Goal: Register for event/course

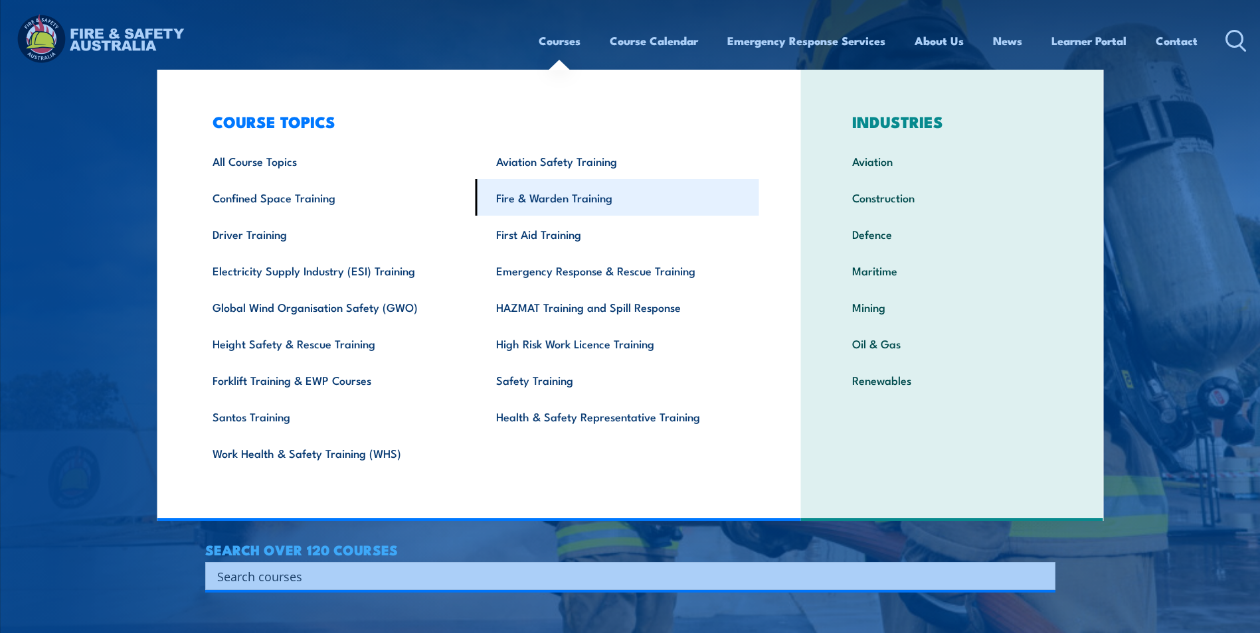
click at [564, 191] on link "Fire & Warden Training" at bounding box center [617, 197] width 284 height 37
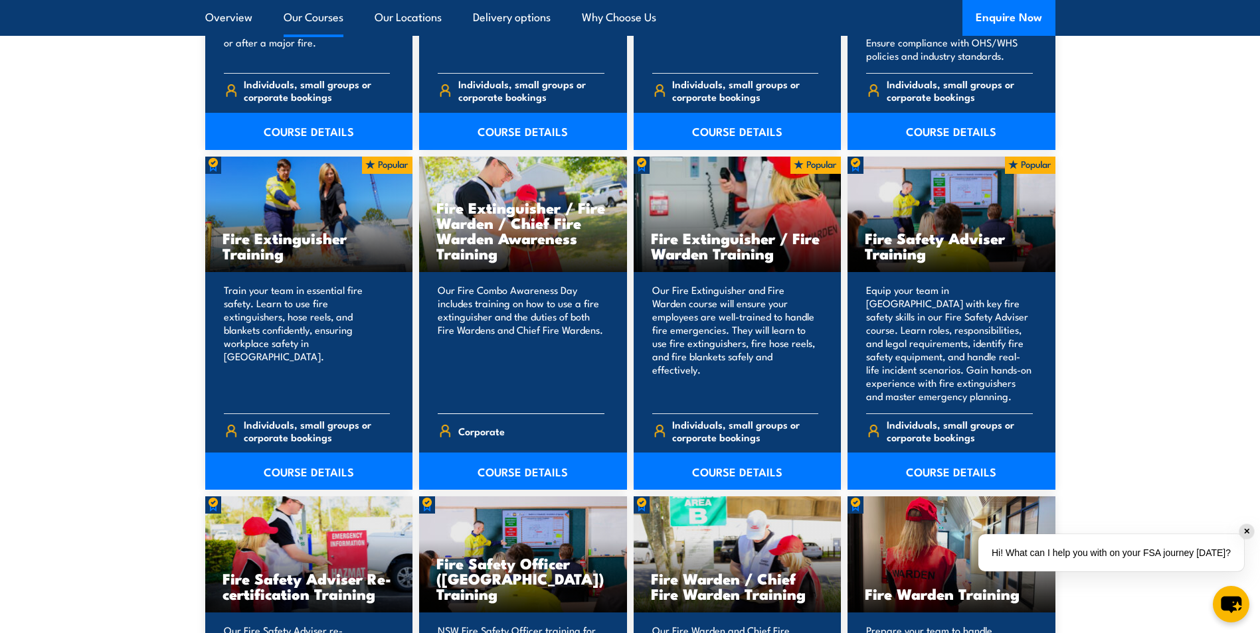
scroll to position [1328, 0]
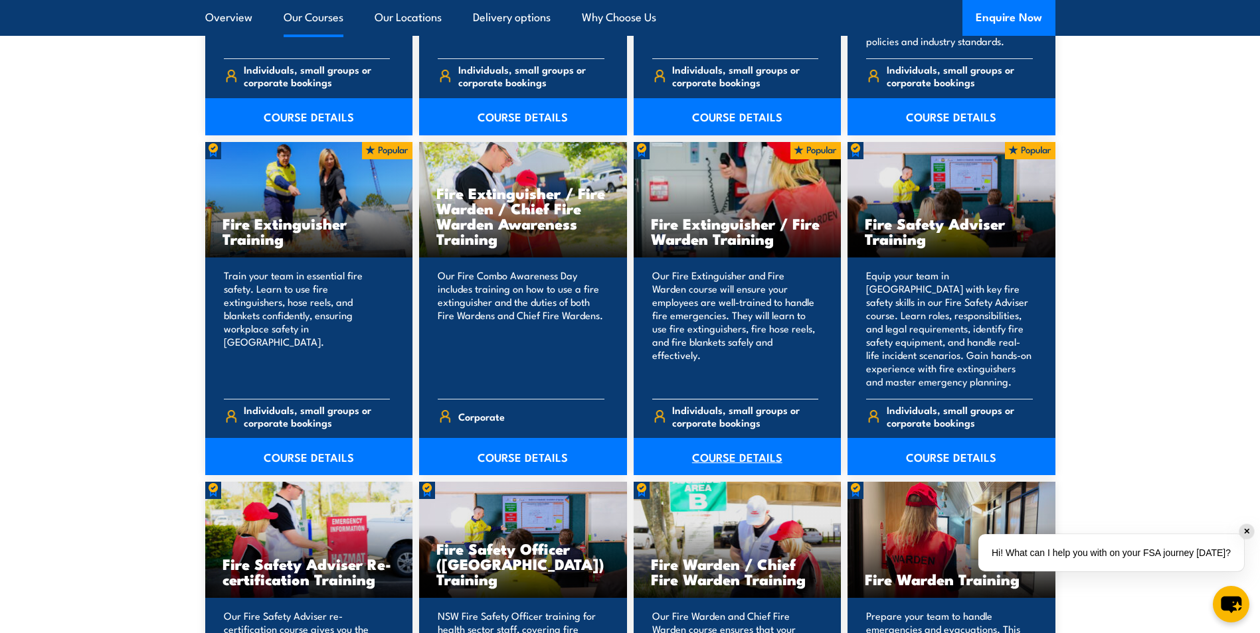
click at [727, 461] on link "COURSE DETAILS" at bounding box center [737, 456] width 208 height 37
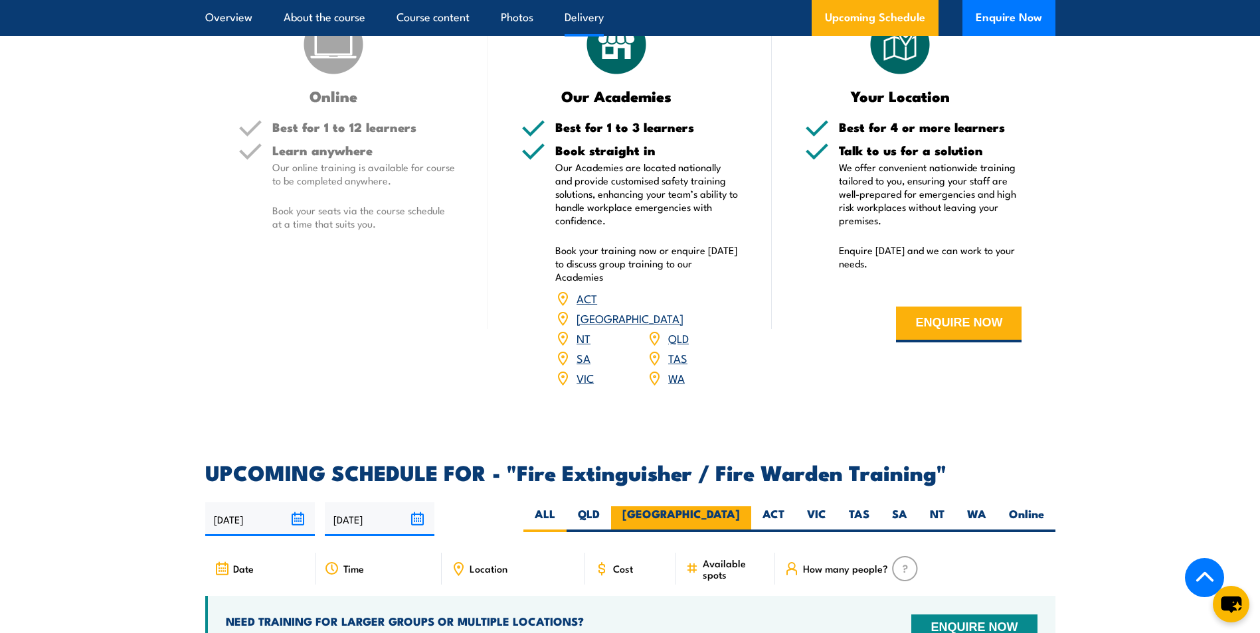
scroll to position [1925, 0]
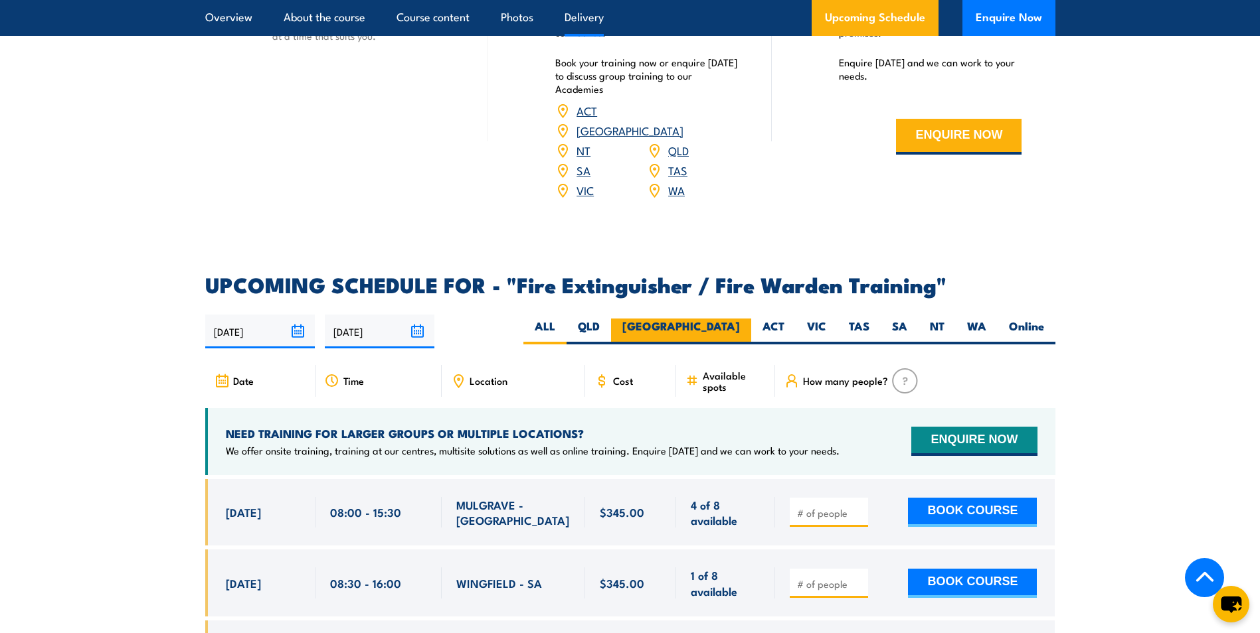
click at [730, 319] on label "[GEOGRAPHIC_DATA]" at bounding box center [681, 332] width 140 height 26
click at [740, 319] on input "[GEOGRAPHIC_DATA]" at bounding box center [744, 323] width 9 height 9
radio input "true"
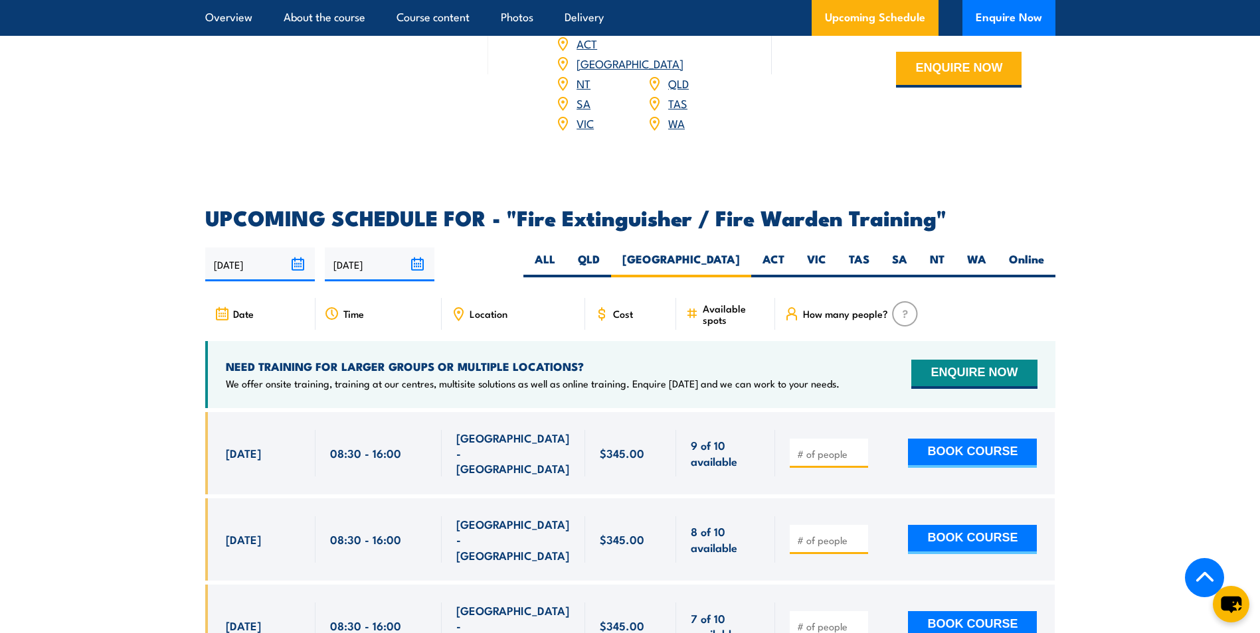
scroll to position [1981, 0]
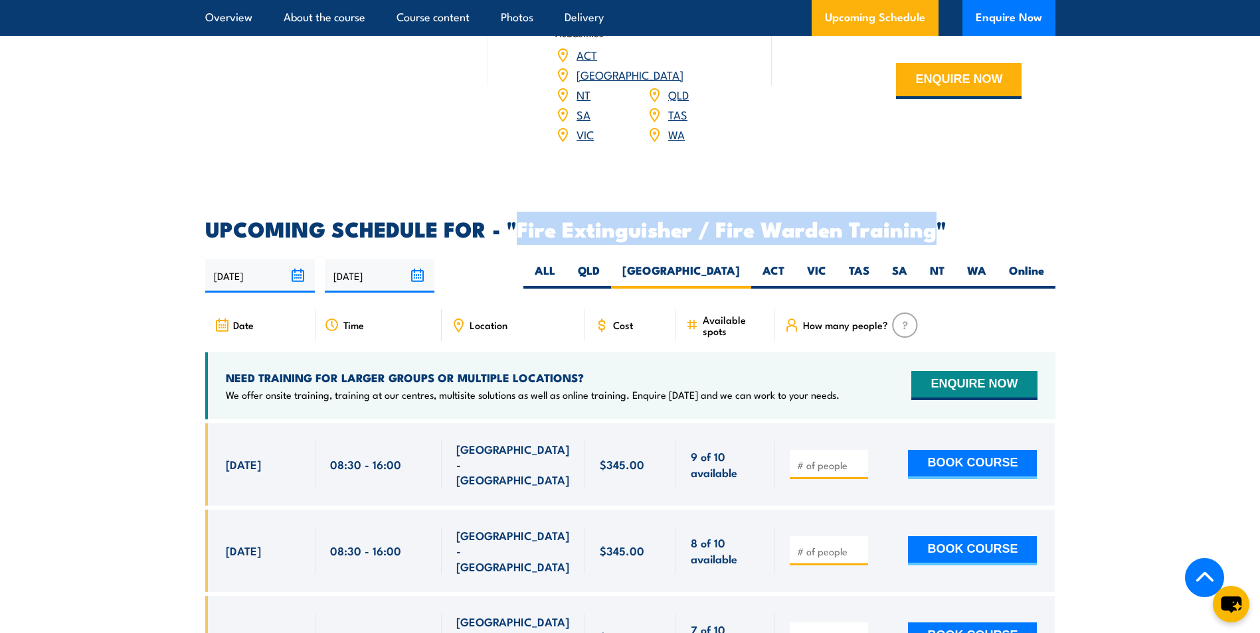
drag, startPoint x: 932, startPoint y: 210, endPoint x: 521, endPoint y: 214, distance: 410.3
click at [521, 219] on h2 "UPCOMING SCHEDULE FOR - "Fire Extinguisher / Fire Warden Training"" at bounding box center [630, 228] width 850 height 19
copy h2 "Fire Extinguisher / Fire Warden Training"
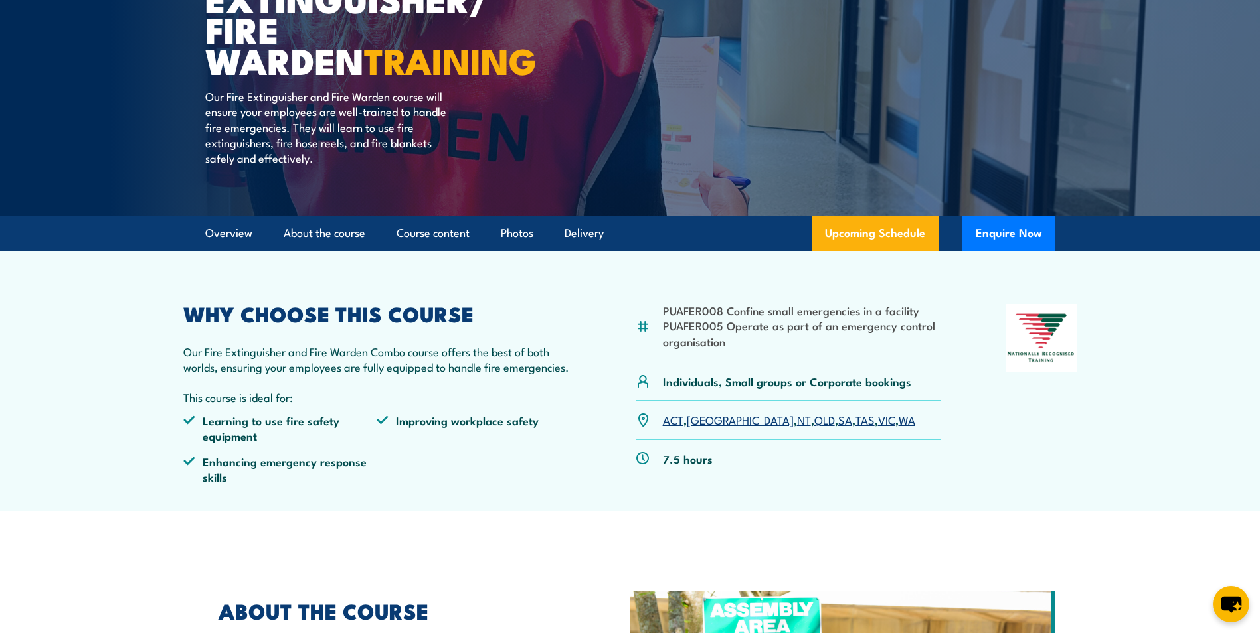
scroll to position [56, 0]
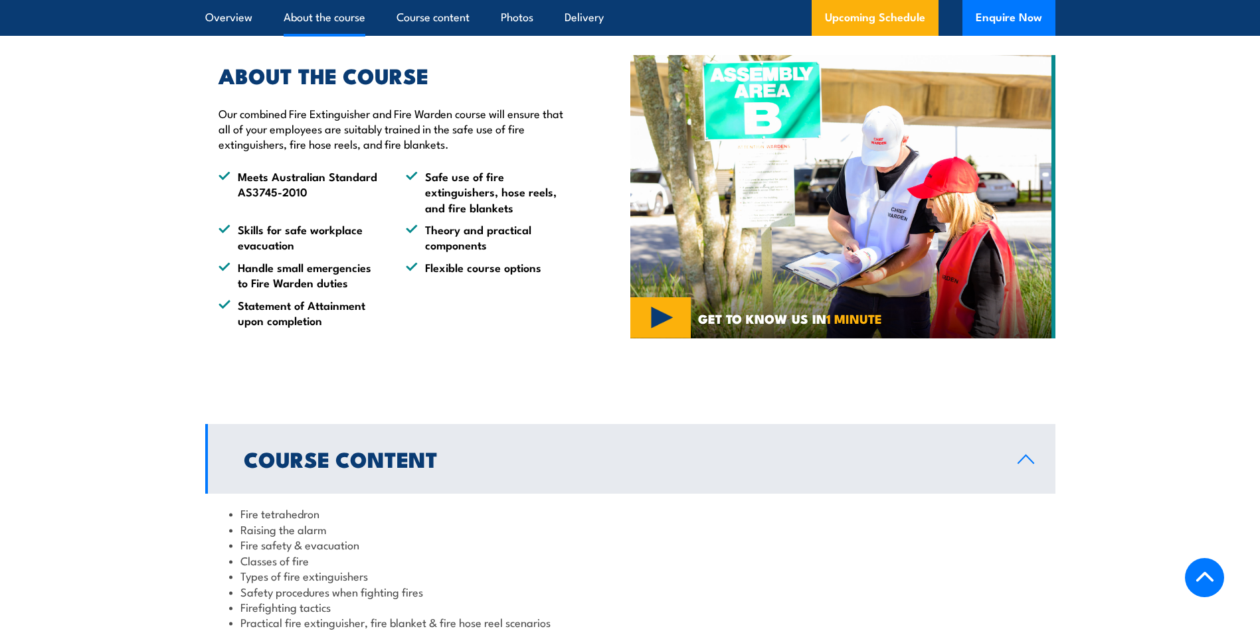
scroll to position [332, 0]
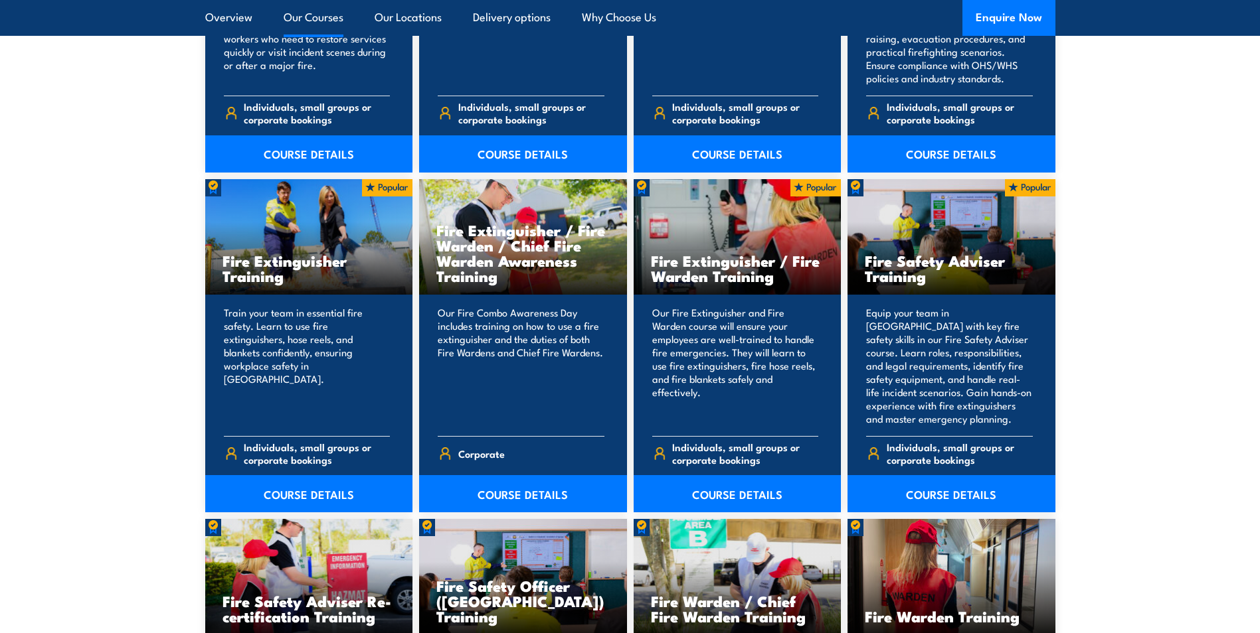
scroll to position [1328, 0]
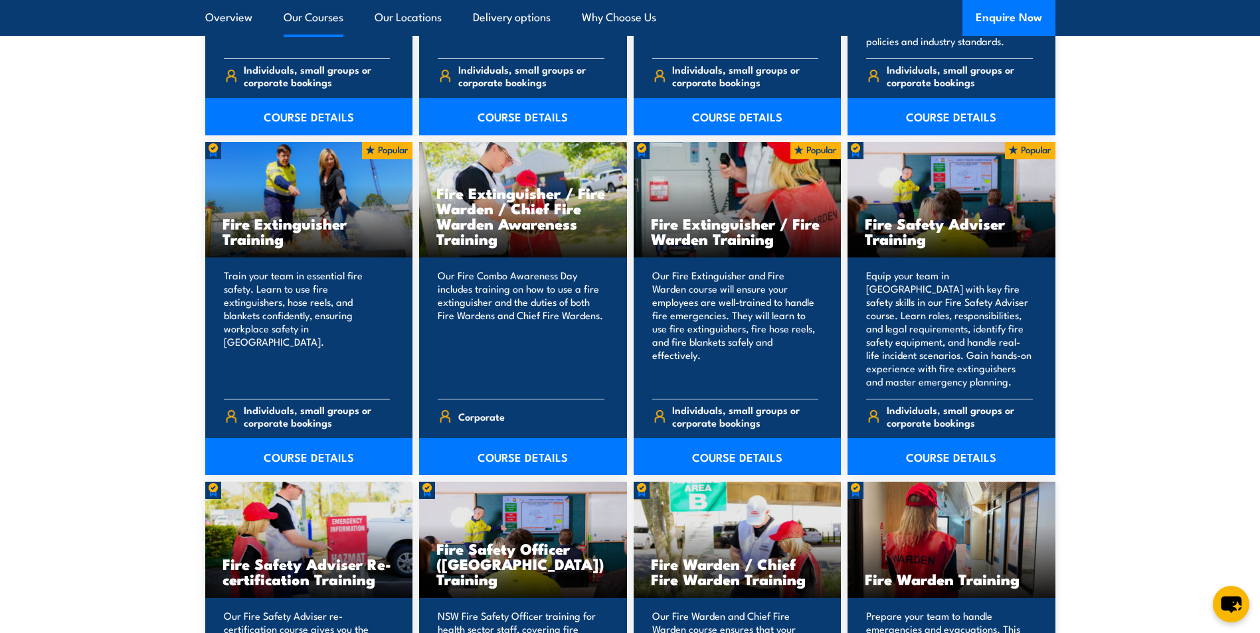
click at [317, 389] on div "Train your team in essential fire safety. Learn to use fire extinguishers, hose…" at bounding box center [309, 367] width 208 height 218
click at [296, 444] on link "COURSE DETAILS" at bounding box center [309, 456] width 208 height 37
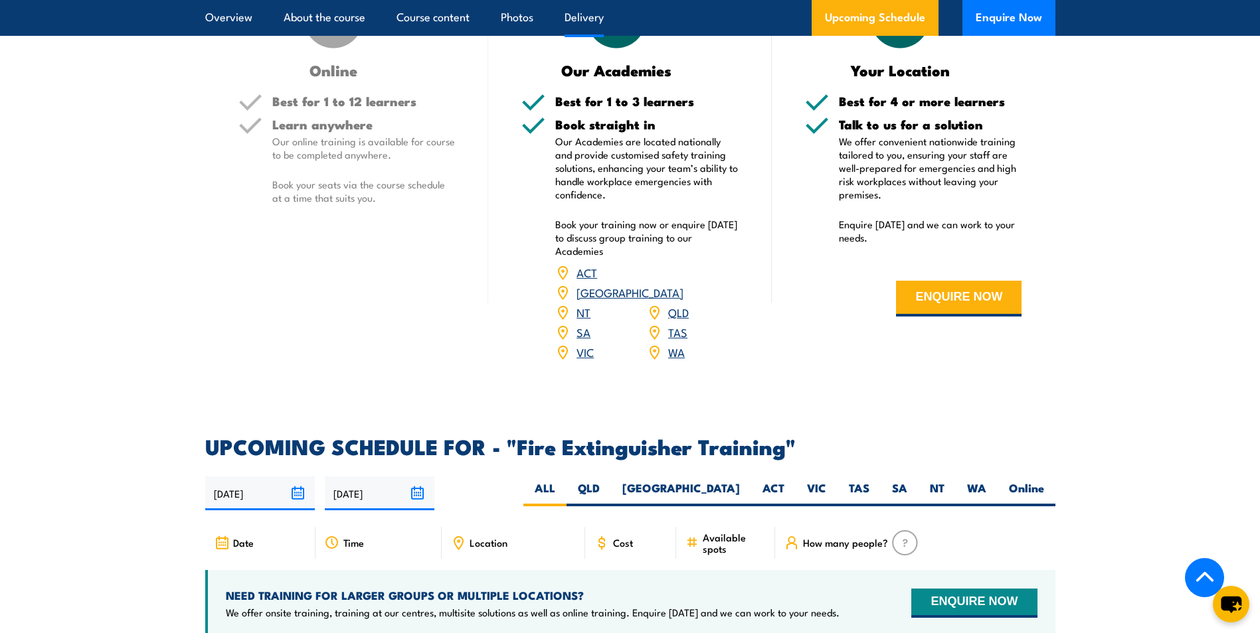
scroll to position [1992, 0]
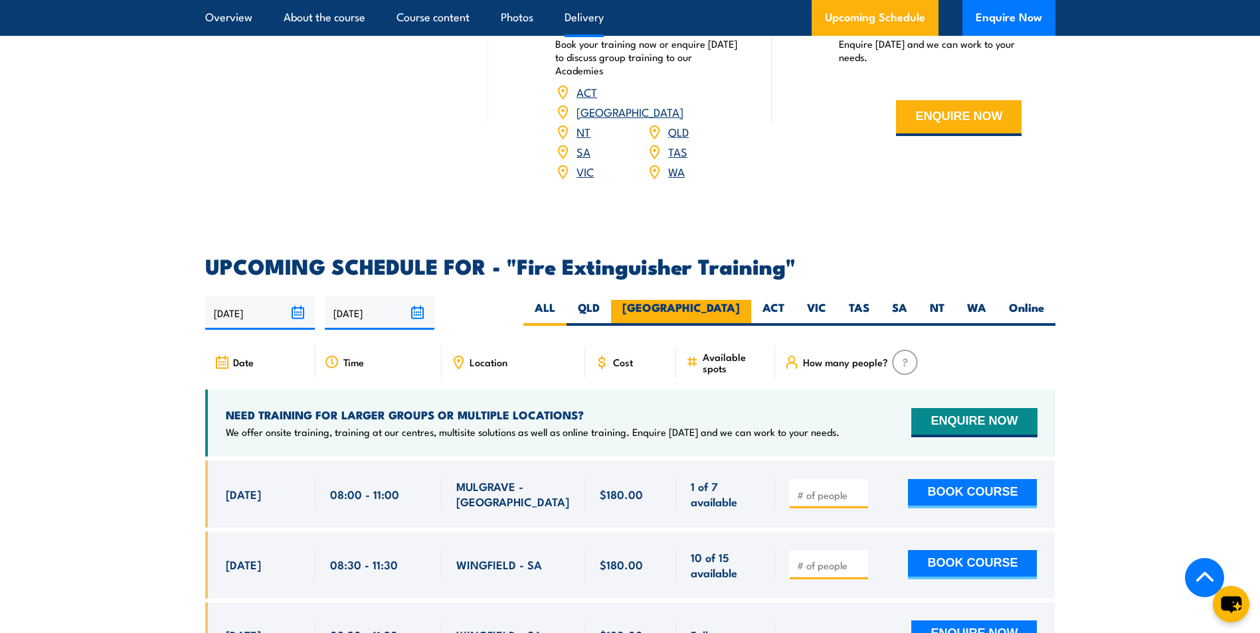
click at [732, 300] on label "[GEOGRAPHIC_DATA]" at bounding box center [681, 313] width 140 height 26
click at [740, 300] on input "[GEOGRAPHIC_DATA]" at bounding box center [744, 304] width 9 height 9
radio input "true"
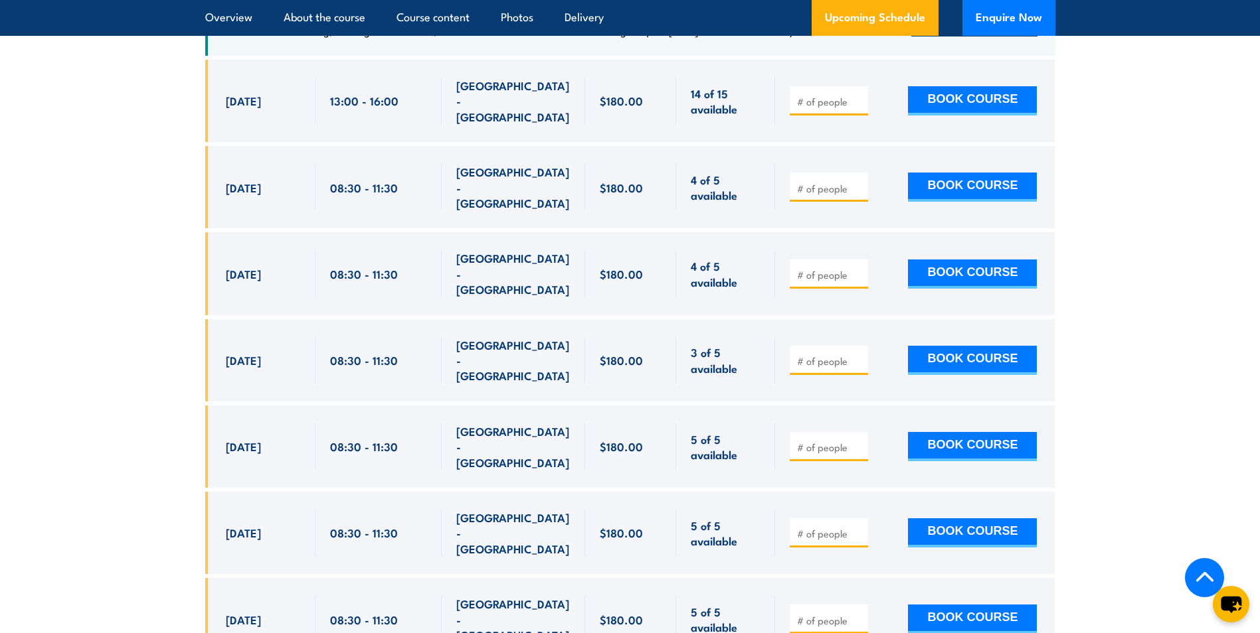
scroll to position [2361, 0]
